Goal: Information Seeking & Learning: Learn about a topic

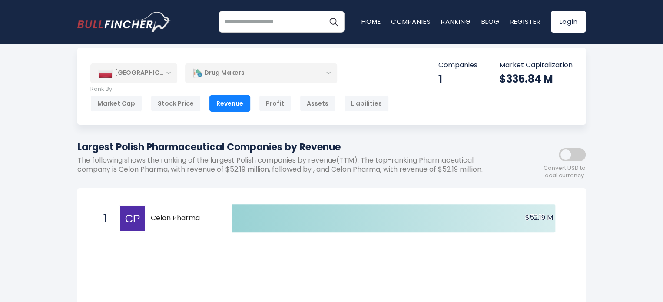
scroll to position [3, 0]
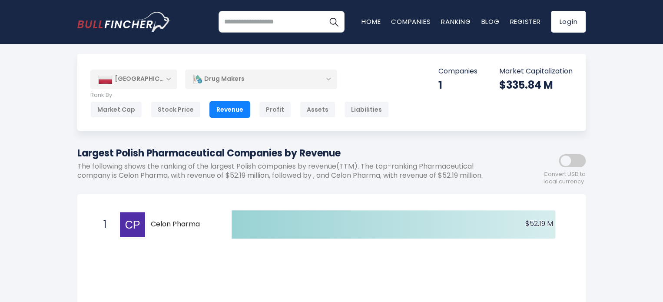
click at [663, 67] on html "Home Companies Ranking Blog Register Login Home" at bounding box center [331, 148] width 663 height 302
click at [170, 110] on div "Stock Price" at bounding box center [176, 109] width 50 height 17
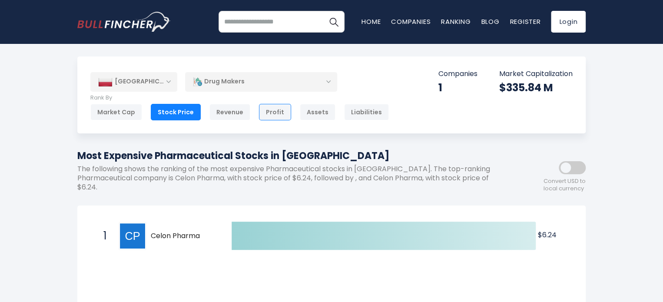
click at [271, 112] on div "Profit" at bounding box center [275, 112] width 32 height 17
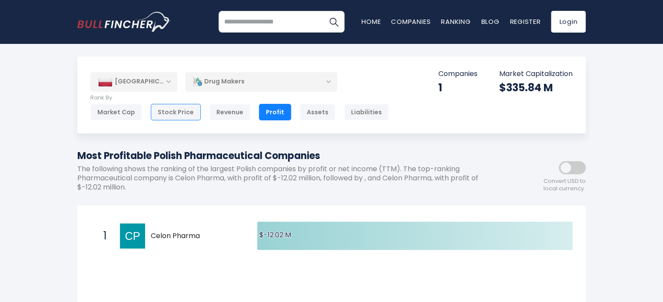
click at [159, 113] on div "Stock Price" at bounding box center [176, 112] width 50 height 17
